Goal: Browse casually

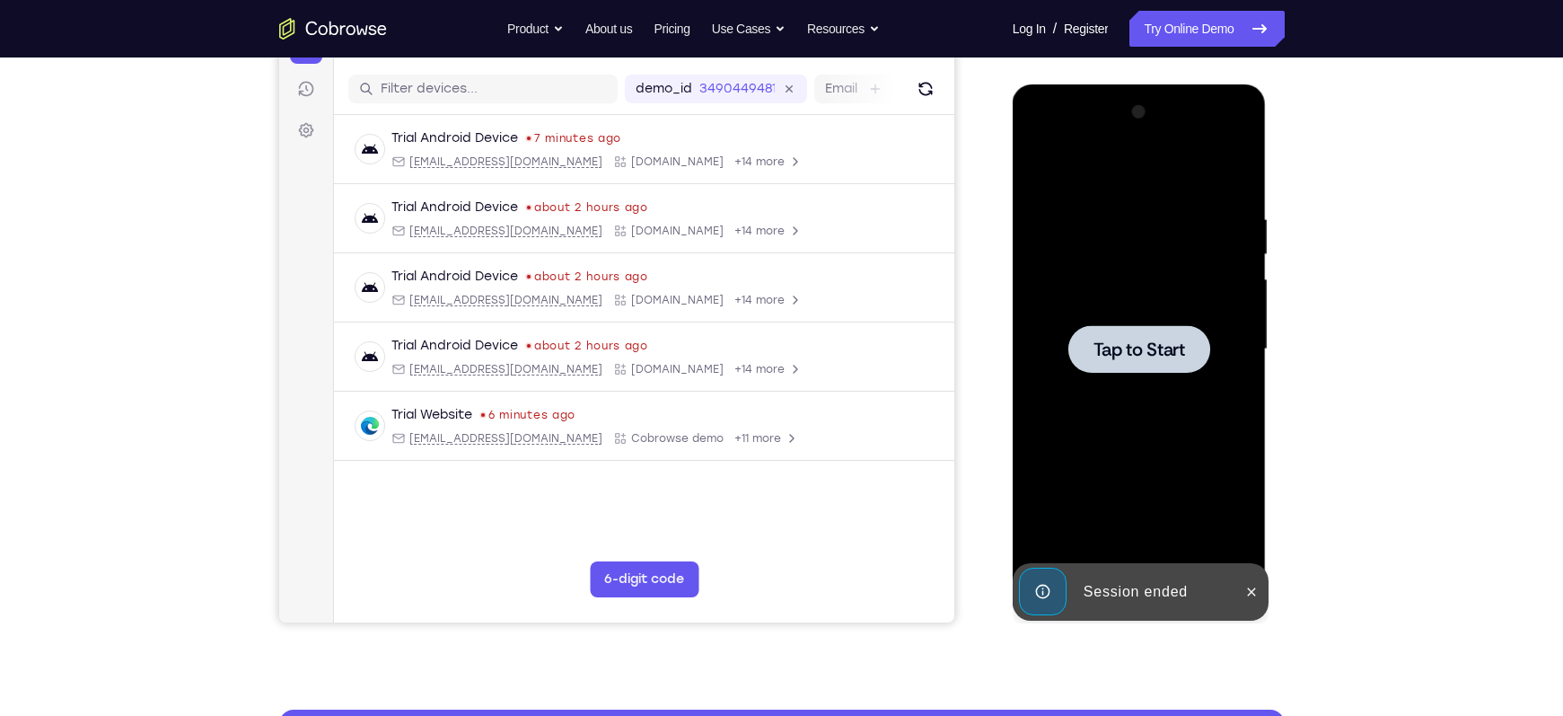
click at [1164, 357] on span "Tap to Start" at bounding box center [1140, 349] width 92 height 18
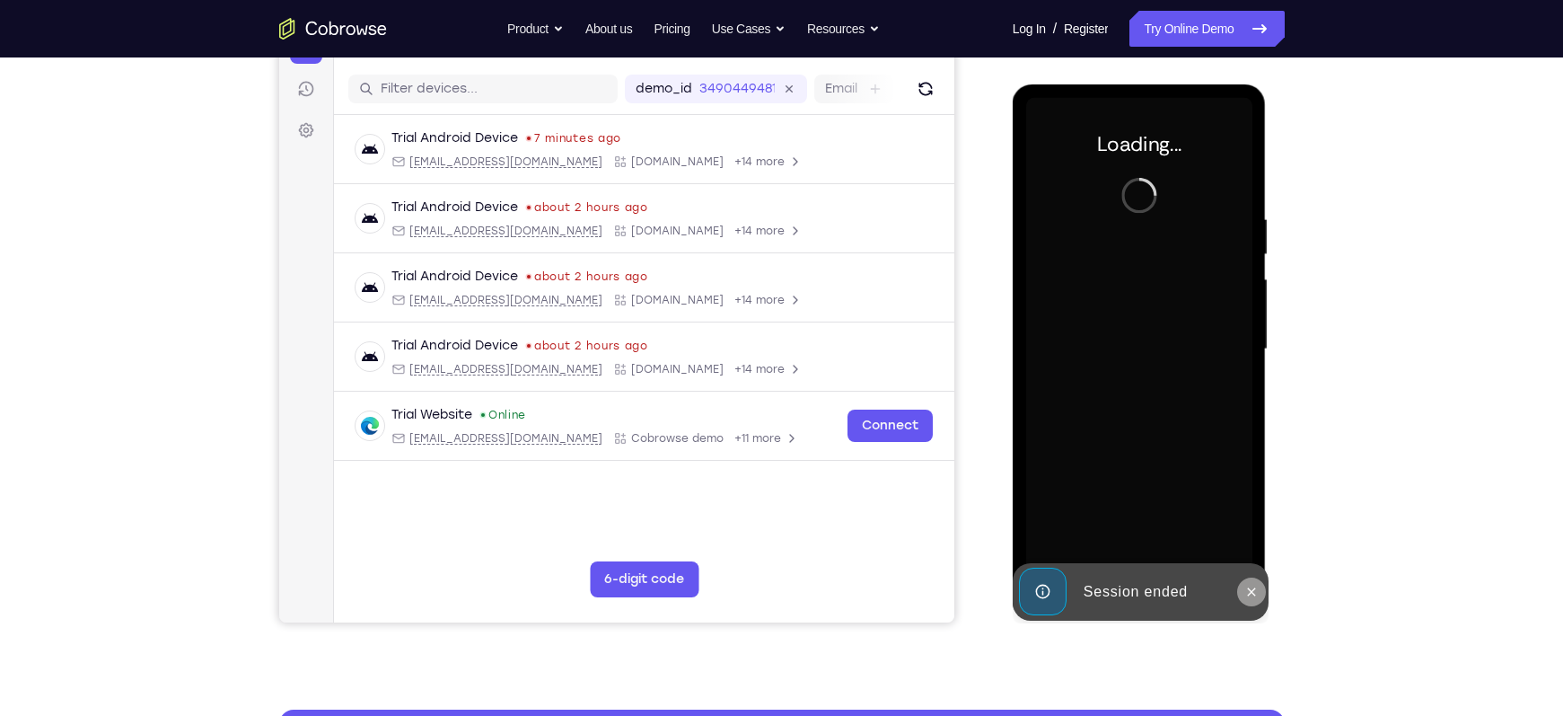
click at [1254, 595] on icon at bounding box center [1251, 592] width 14 height 14
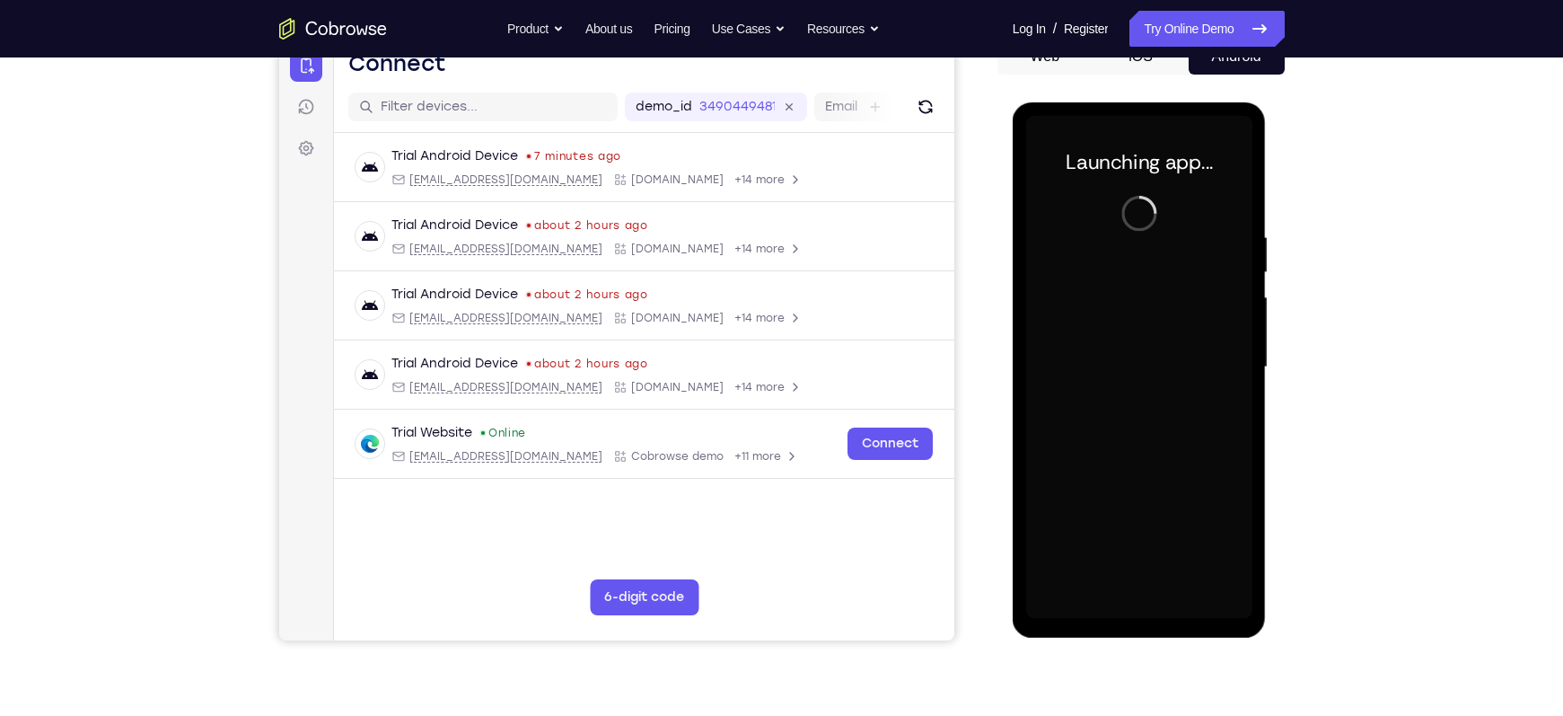
scroll to position [196, 0]
click at [1151, 608] on div at bounding box center [1139, 366] width 226 height 503
click at [1182, 496] on div at bounding box center [1139, 366] width 226 height 503
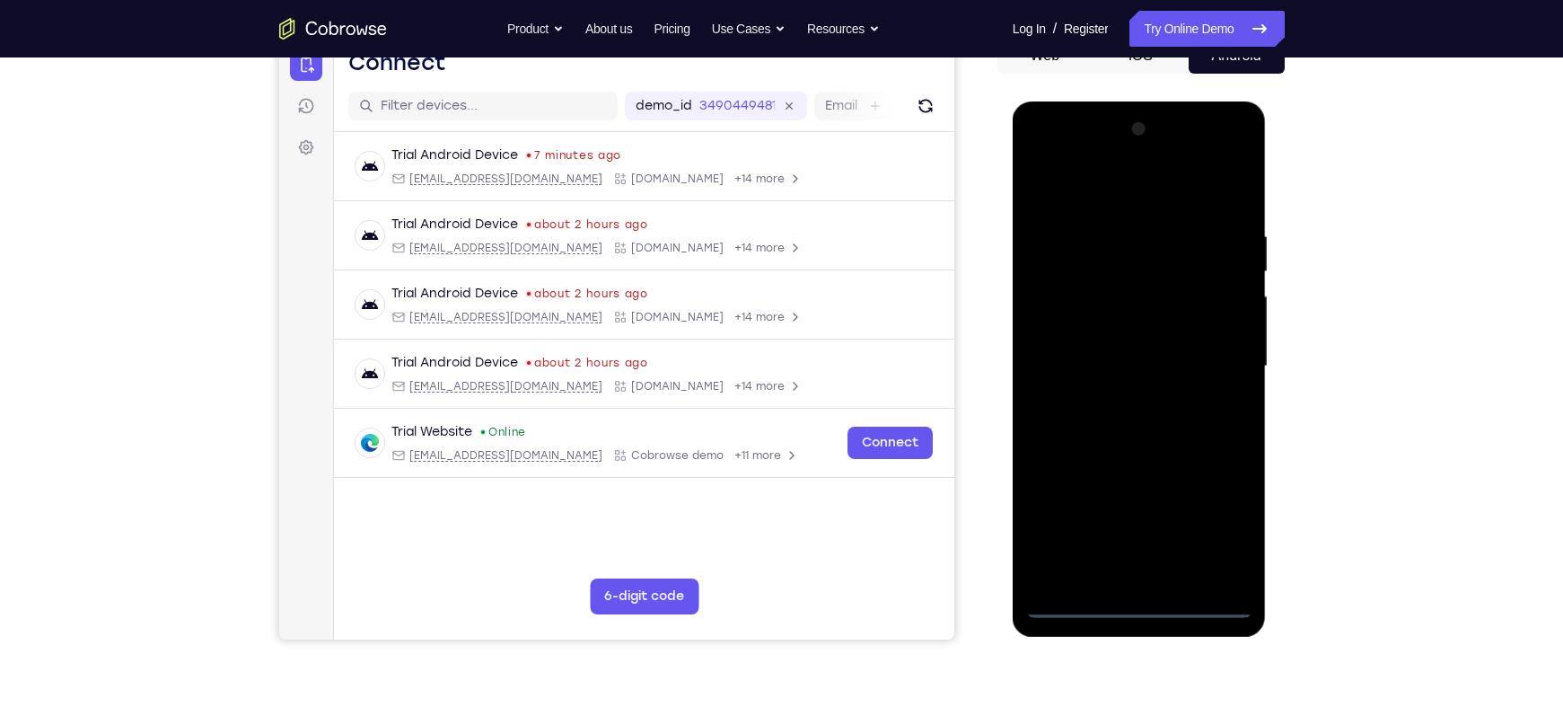
click at [1142, 606] on div at bounding box center [1139, 366] width 226 height 503
click at [1218, 530] on div at bounding box center [1139, 366] width 226 height 503
click at [1218, 153] on div at bounding box center [1139, 366] width 226 height 503
click at [1043, 155] on div at bounding box center [1139, 366] width 226 height 503
click at [1220, 354] on div at bounding box center [1139, 366] width 226 height 503
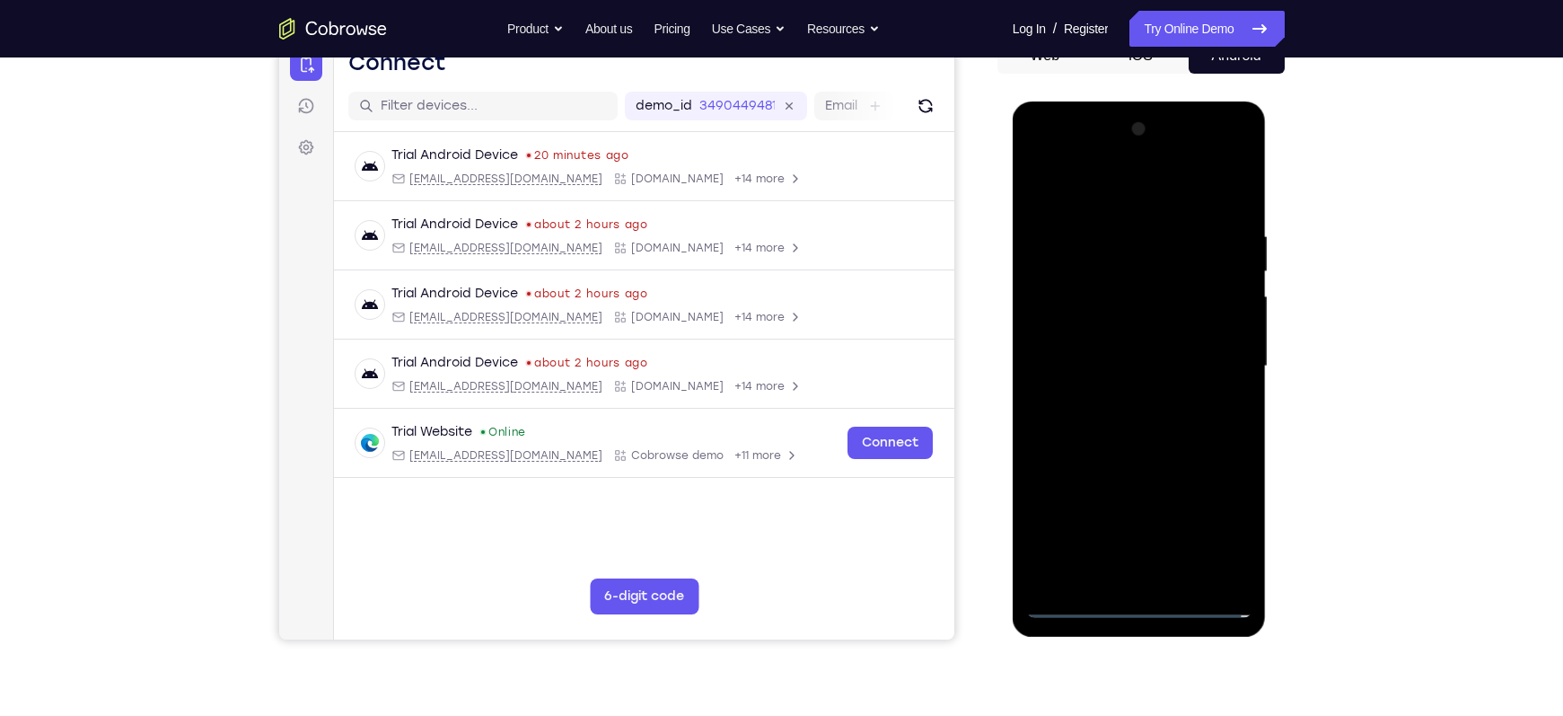
click at [1118, 398] on div at bounding box center [1139, 366] width 226 height 503
click at [1138, 353] on div at bounding box center [1139, 366] width 226 height 503
click at [1086, 326] on div at bounding box center [1139, 366] width 226 height 503
click at [1098, 361] on div at bounding box center [1139, 366] width 226 height 503
click at [1082, 425] on div at bounding box center [1139, 366] width 226 height 503
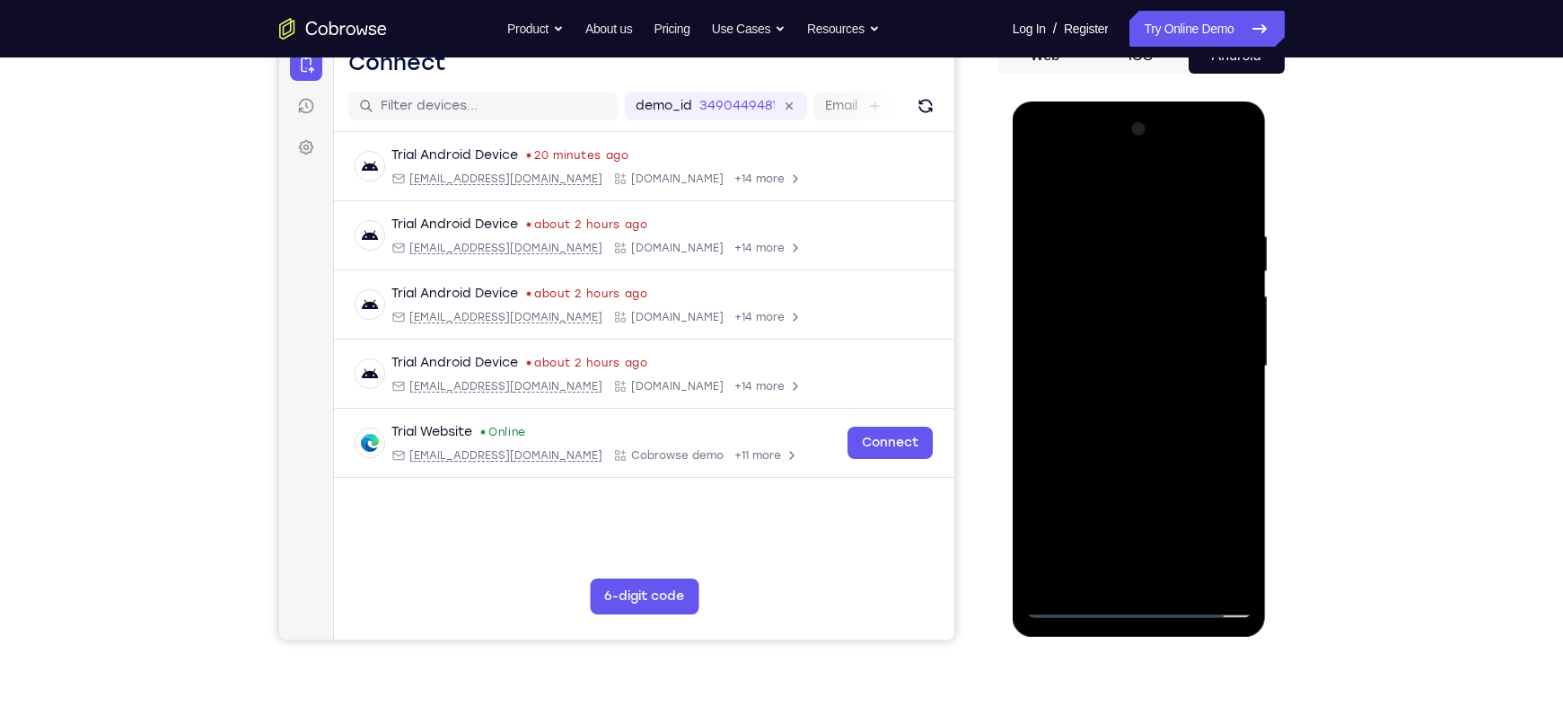
click at [1136, 430] on div at bounding box center [1139, 366] width 226 height 503
click at [1139, 450] on div at bounding box center [1139, 366] width 226 height 503
click at [1183, 581] on div at bounding box center [1139, 366] width 226 height 503
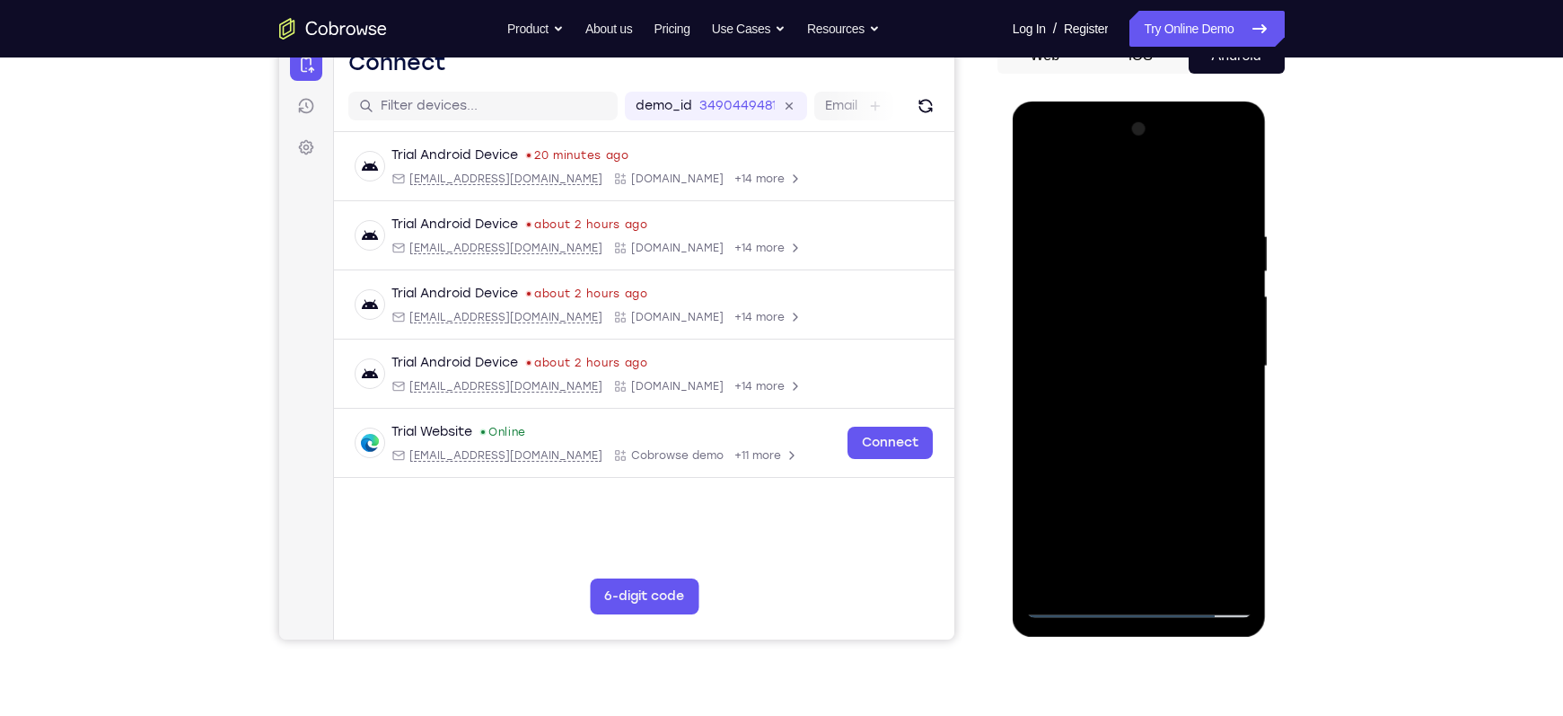
click at [1185, 577] on div at bounding box center [1139, 366] width 226 height 503
click at [1181, 574] on div at bounding box center [1139, 366] width 226 height 503
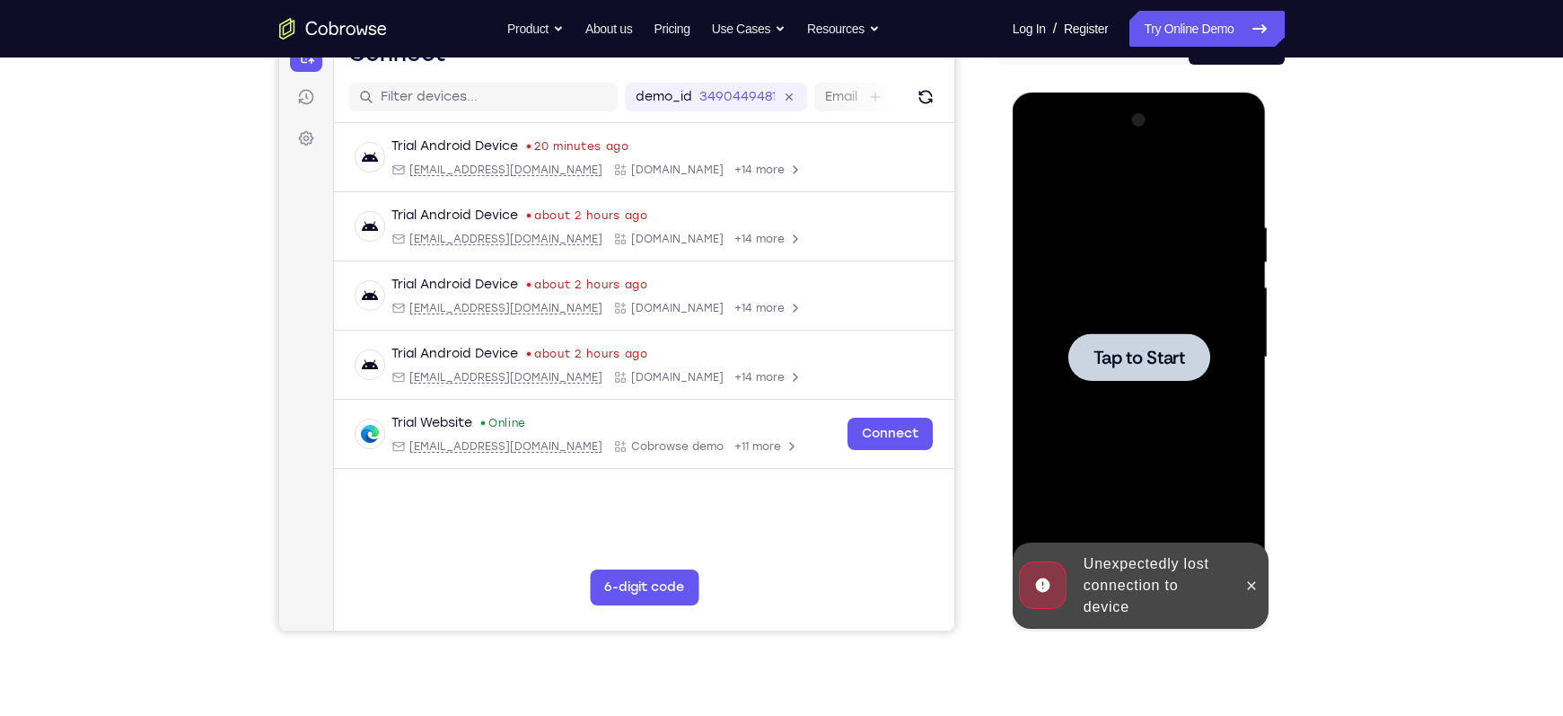
scroll to position [207, 0]
